Goal: Complete application form: Complete application form

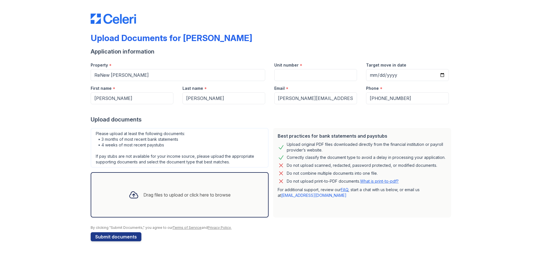
click at [187, 194] on div "Drag files to upload or click here to browse" at bounding box center [186, 194] width 87 height 7
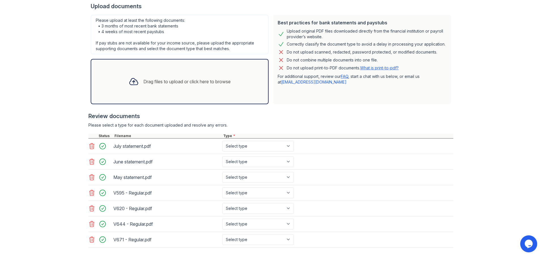
scroll to position [141, 0]
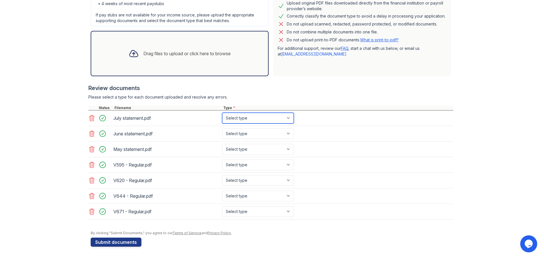
click at [238, 118] on select "Select type Paystub Bank Statement Offer Letter Tax Documents Benefit Award Let…" at bounding box center [258, 118] width 72 height 11
select select "bank_statement"
click at [222, 113] on select "Select type Paystub Bank Statement Offer Letter Tax Documents Benefit Award Let…" at bounding box center [258, 118] width 72 height 11
click at [238, 133] on select "Select type Paystub Bank Statement Offer Letter Tax Documents Benefit Award Let…" at bounding box center [258, 133] width 72 height 11
select select "bank_statement"
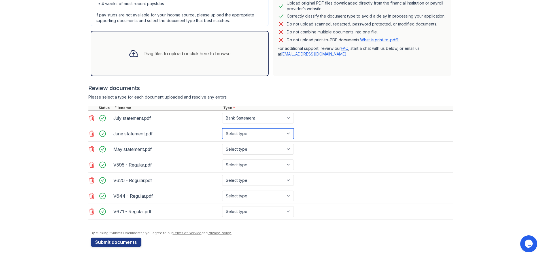
click at [222, 128] on select "Select type Paystub Bank Statement Offer Letter Tax Documents Benefit Award Let…" at bounding box center [258, 133] width 72 height 11
click at [238, 150] on select "Select type Paystub Bank Statement Offer Letter Tax Documents Benefit Award Let…" at bounding box center [258, 149] width 72 height 11
select select "bank_statement"
click at [222, 144] on select "Select type Paystub Bank Statement Offer Letter Tax Documents Benefit Award Let…" at bounding box center [258, 149] width 72 height 11
click at [248, 168] on select "Select type Paystub Bank Statement Offer Letter Tax Documents Benefit Award Let…" at bounding box center [258, 164] width 72 height 11
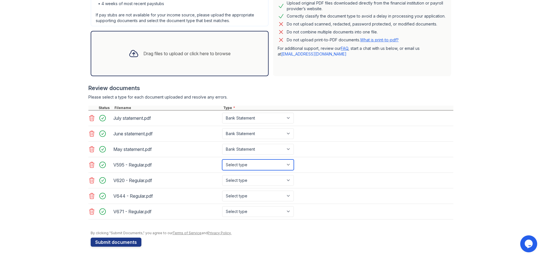
select select "paystub"
click at [222, 159] on select "Select type Paystub Bank Statement Offer Letter Tax Documents Benefit Award Let…" at bounding box center [258, 164] width 72 height 11
click at [241, 179] on select "Select type Paystub Bank Statement Offer Letter Tax Documents Benefit Award Let…" at bounding box center [258, 180] width 72 height 11
select select "paystub"
click at [222, 175] on select "Select type Paystub Bank Statement Offer Letter Tax Documents Benefit Award Let…" at bounding box center [258, 180] width 72 height 11
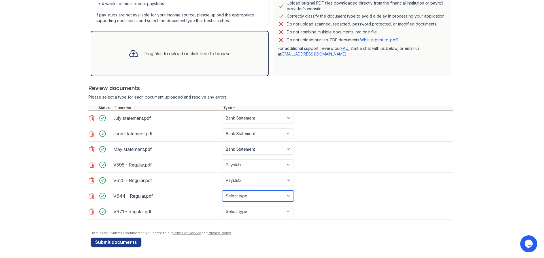
click at [245, 200] on select "Select type Paystub Bank Statement Offer Letter Tax Documents Benefit Award Let…" at bounding box center [258, 196] width 72 height 11
select select "paystub"
click at [222, 191] on select "Select type Paystub Bank Statement Offer Letter Tax Documents Benefit Award Let…" at bounding box center [258, 196] width 72 height 11
click at [262, 210] on select "Select type Paystub Bank Statement Offer Letter Tax Documents Benefit Award Let…" at bounding box center [258, 211] width 72 height 11
select select "paystub"
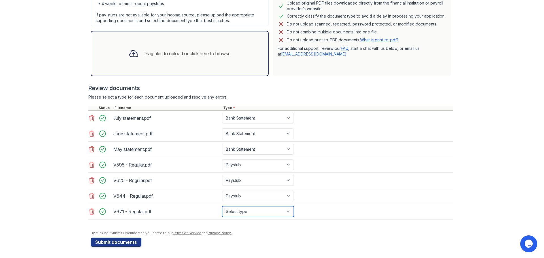
click at [222, 206] on select "Select type Paystub Bank Statement Offer Letter Tax Documents Benefit Award Let…" at bounding box center [258, 211] width 72 height 11
click at [125, 243] on button "Submit documents" at bounding box center [116, 242] width 51 height 9
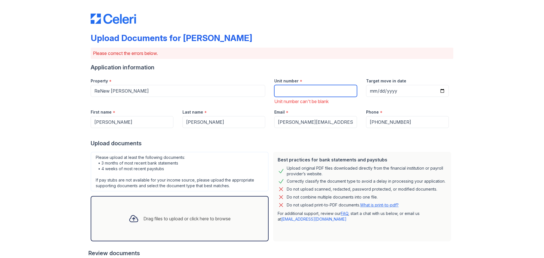
click at [298, 95] on input "Unit number" at bounding box center [315, 91] width 83 height 12
type input "5"
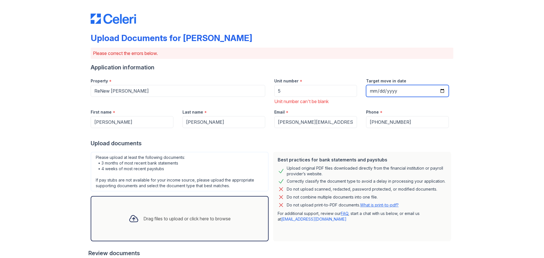
click at [439, 91] on input "Target move in date" at bounding box center [407, 91] width 83 height 12
type input "2025-09-26"
click at [488, 120] on div "Upload Documents for ReNew Chastain Please correct the errors below. Applicatio…" at bounding box center [272, 211] width 526 height 423
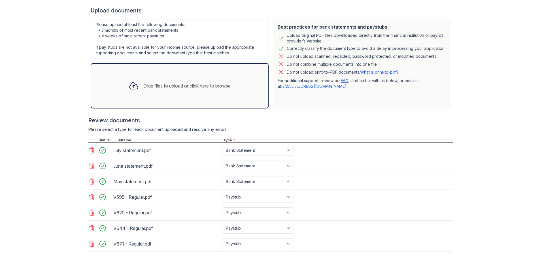
scroll to position [165, 0]
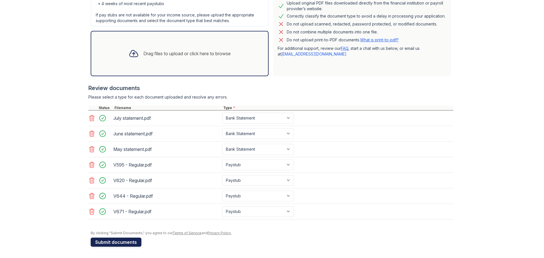
click at [137, 243] on button "Submit documents" at bounding box center [116, 242] width 51 height 9
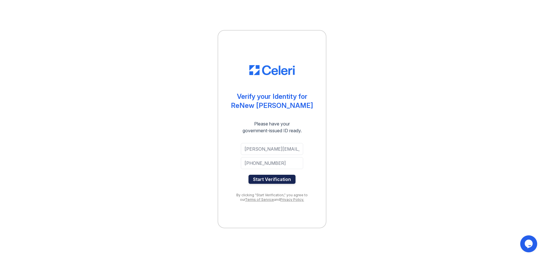
click at [275, 177] on button "Start Verification" at bounding box center [271, 179] width 47 height 9
